Goal: Download file/media

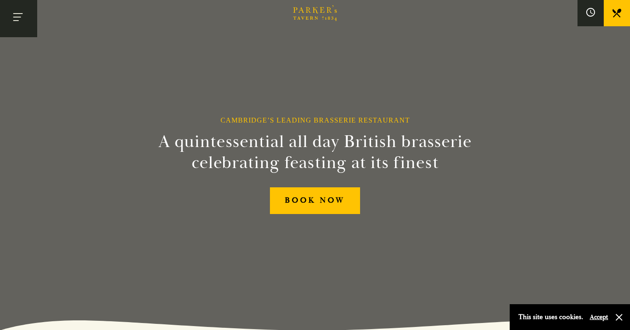
click at [23, 23] on button "Toggle navigation" at bounding box center [18, 18] width 37 height 37
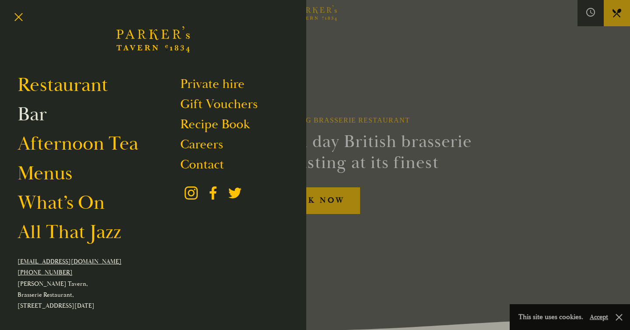
click at [40, 110] on link "Bar" at bounding box center [32, 114] width 29 height 25
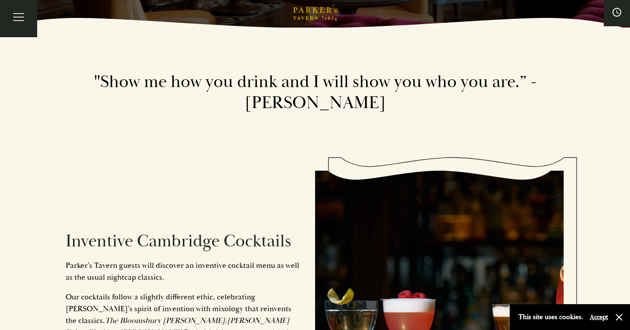
scroll to position [141, 0]
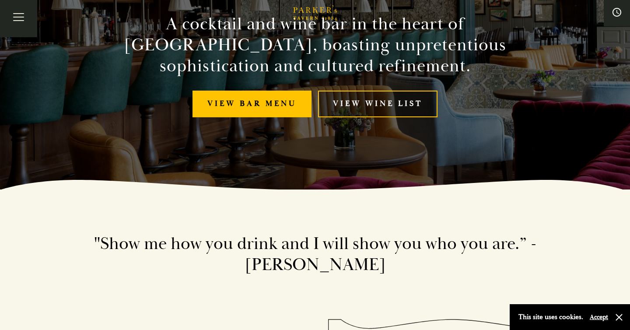
click at [371, 100] on link "View Wine List" at bounding box center [377, 104] width 119 height 27
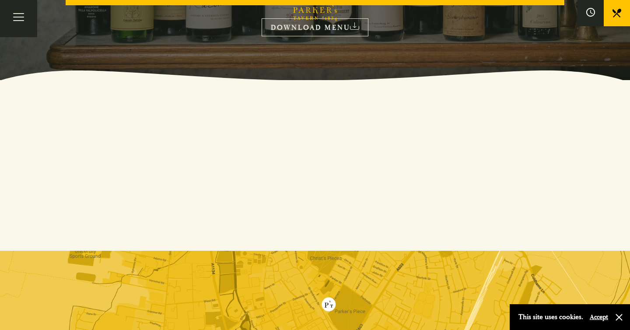
scroll to position [176, 0]
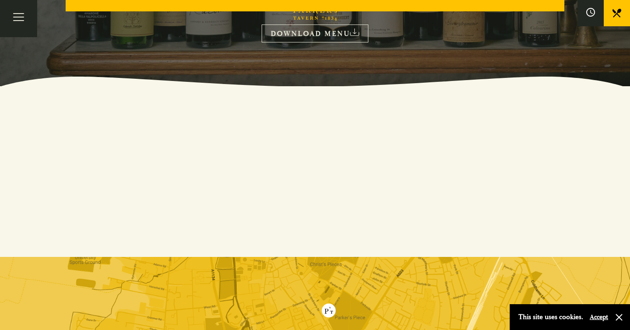
click at [308, 35] on link "DOWNLOAD MENU" at bounding box center [315, 34] width 107 height 18
